Goal: Transaction & Acquisition: Purchase product/service

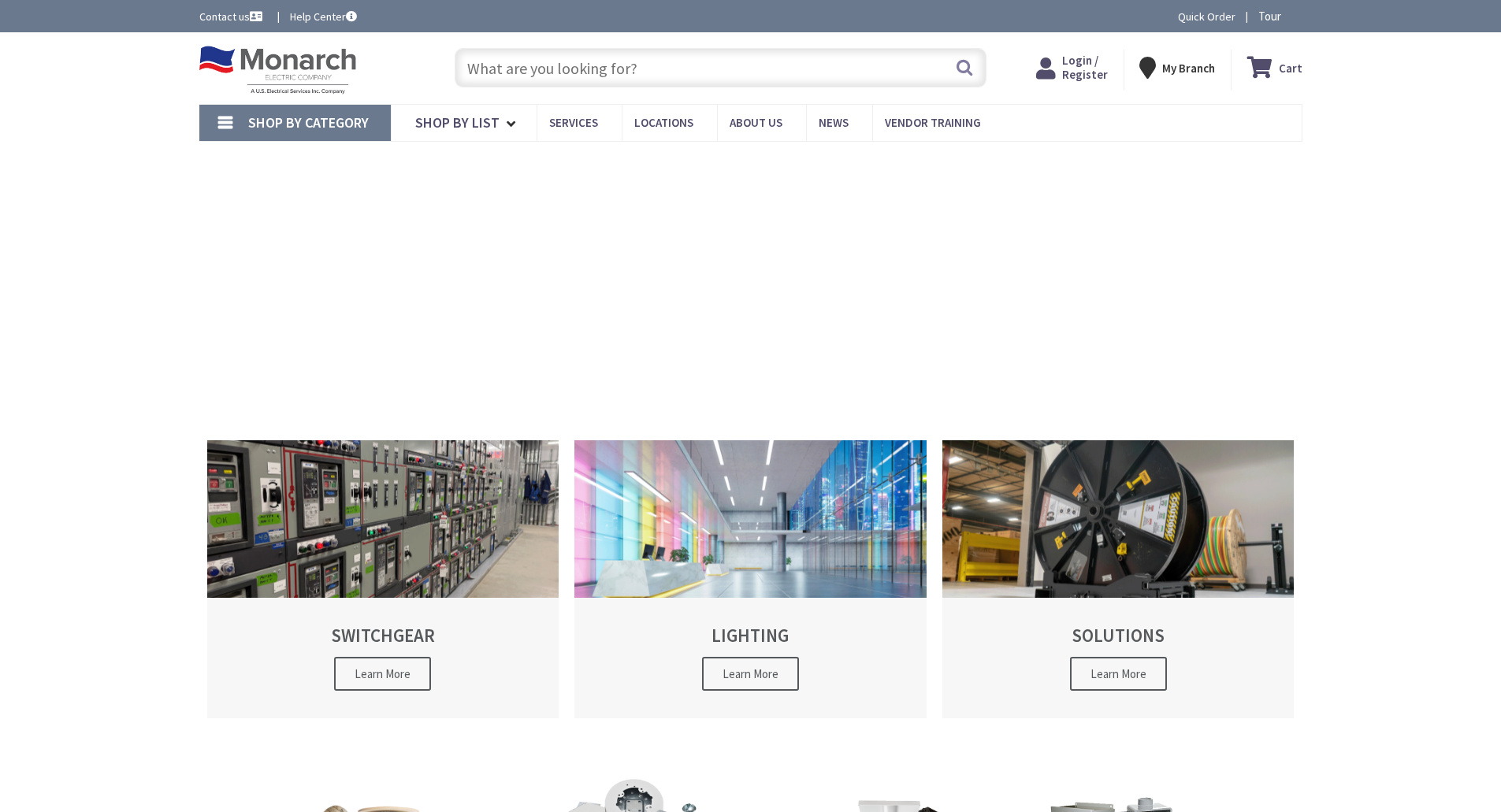
click at [516, 68] on input "text" at bounding box center [721, 67] width 532 height 39
type input "[PERSON_NAME], [GEOGRAPHIC_DATA], [GEOGRAPHIC_DATA]"
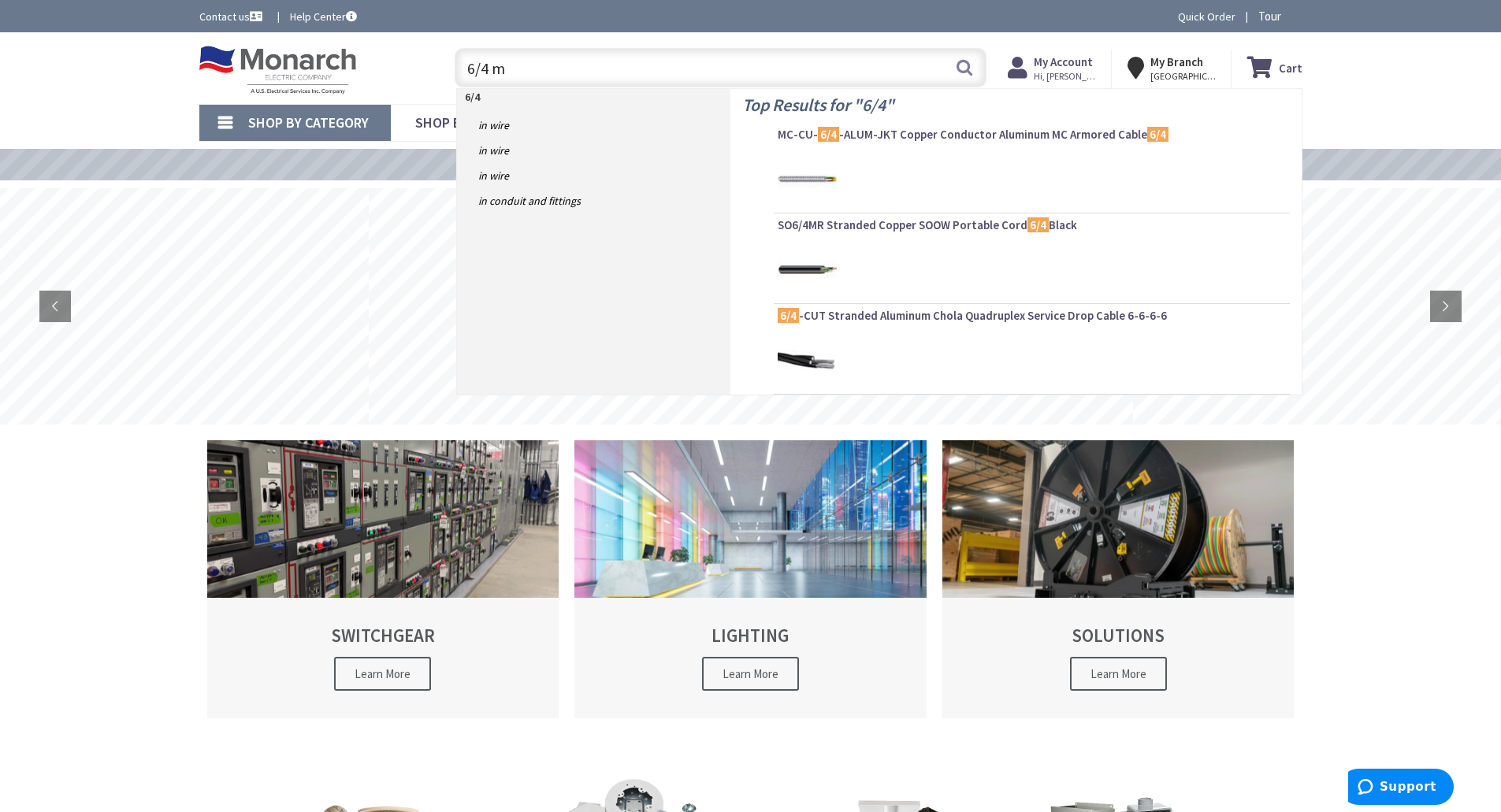
type input "6/4 mc"
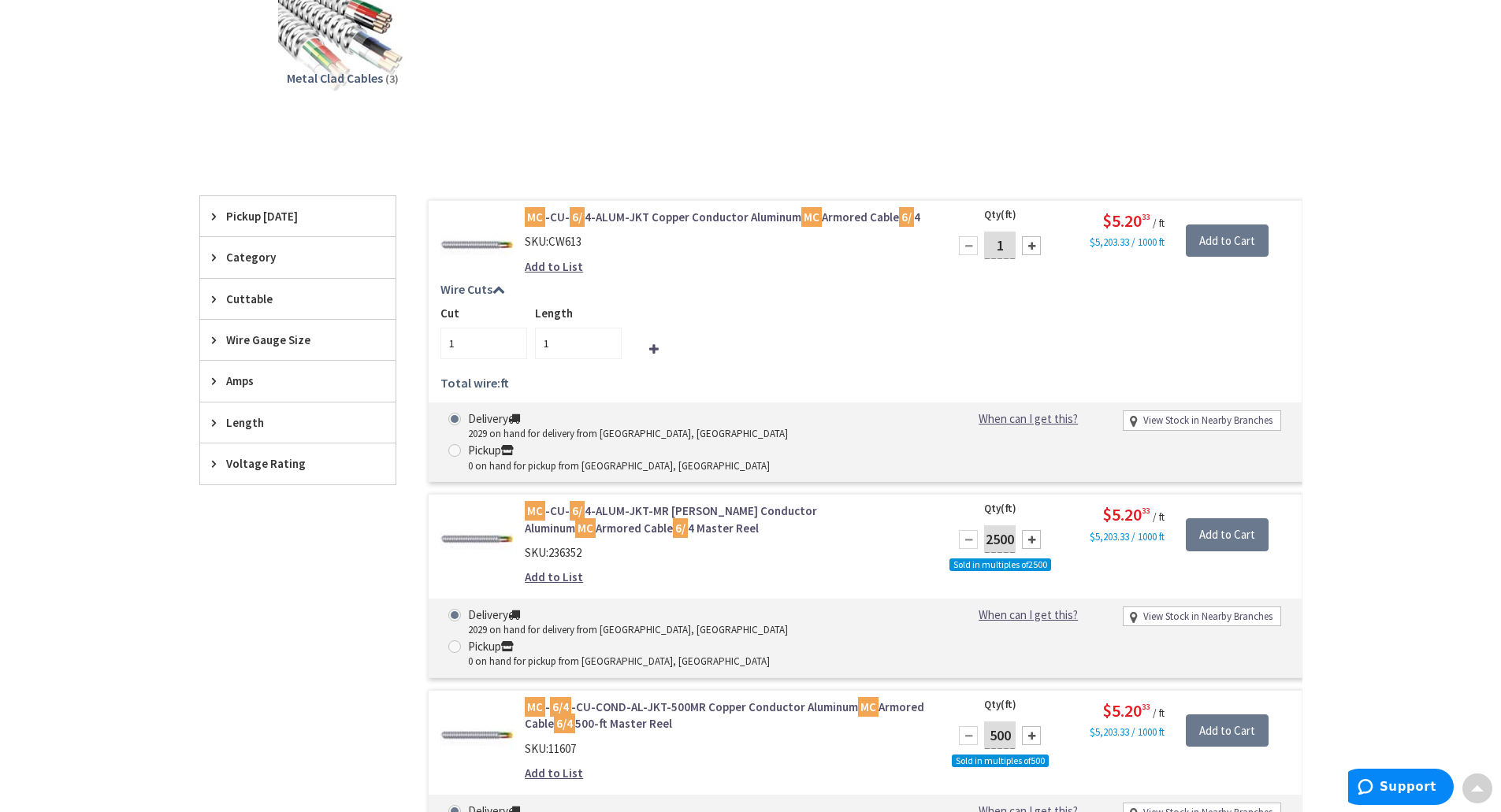
scroll to position [277, 0]
